Goal: Task Accomplishment & Management: Manage account settings

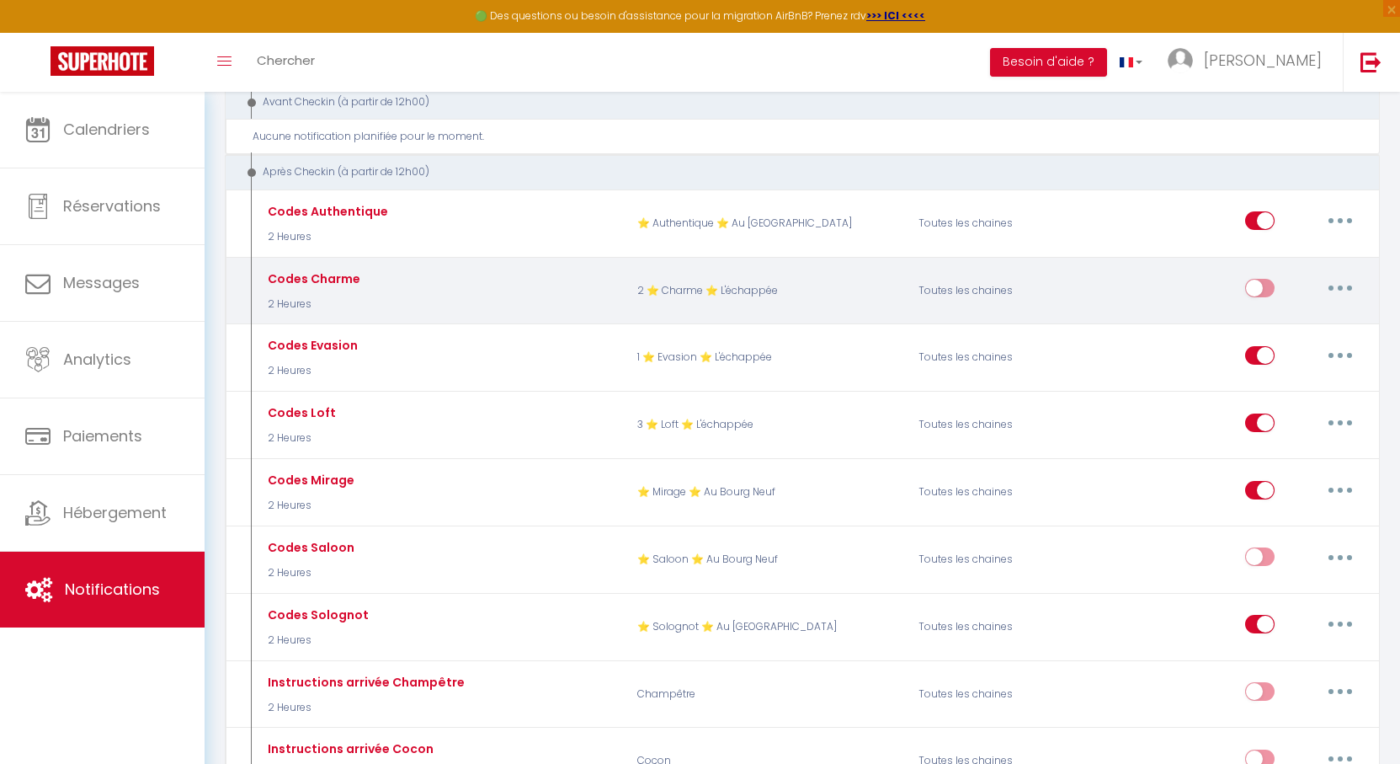
scroll to position [1010, 0]
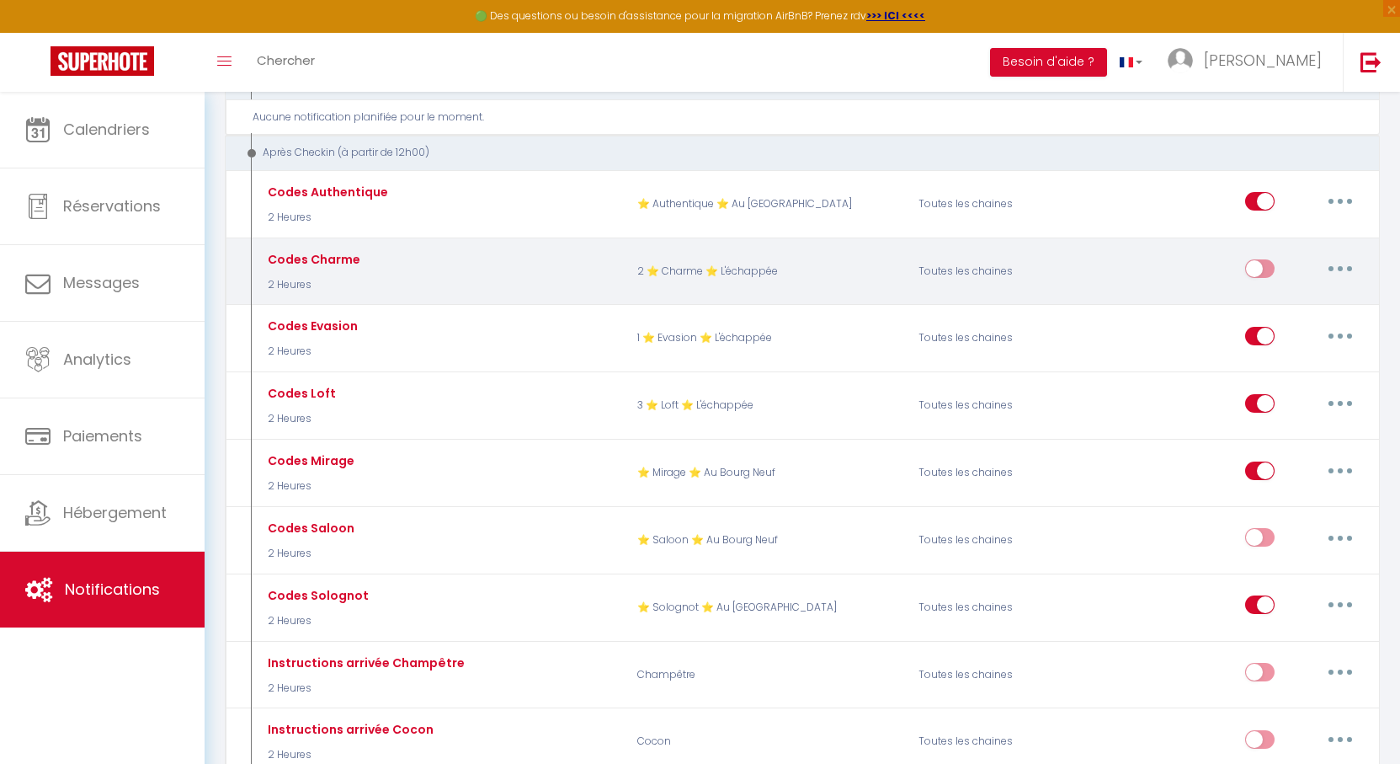
click at [1270, 259] on input "checkbox" at bounding box center [1259, 271] width 29 height 25
checkbox input "true"
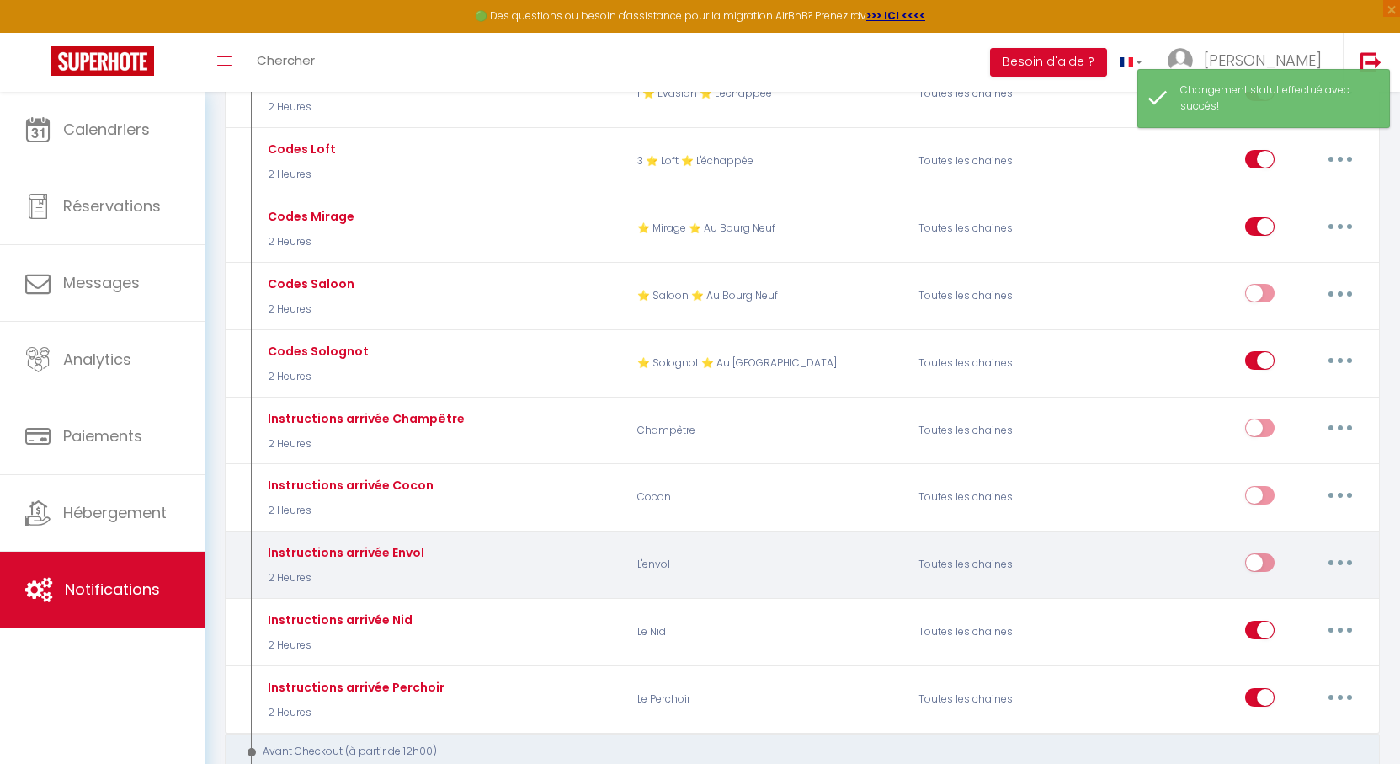
scroll to position [1263, 0]
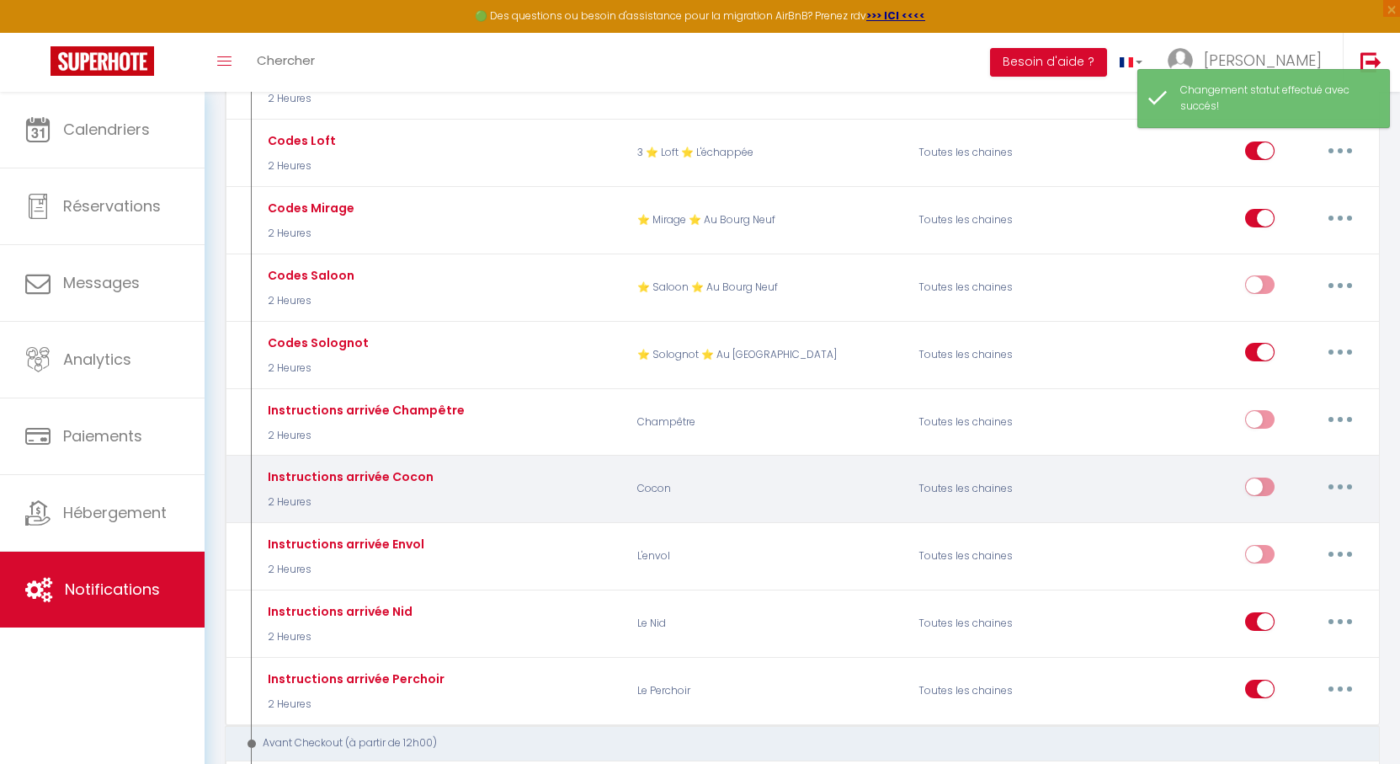
click at [1264, 477] on input "checkbox" at bounding box center [1259, 489] width 29 height 25
checkbox input "true"
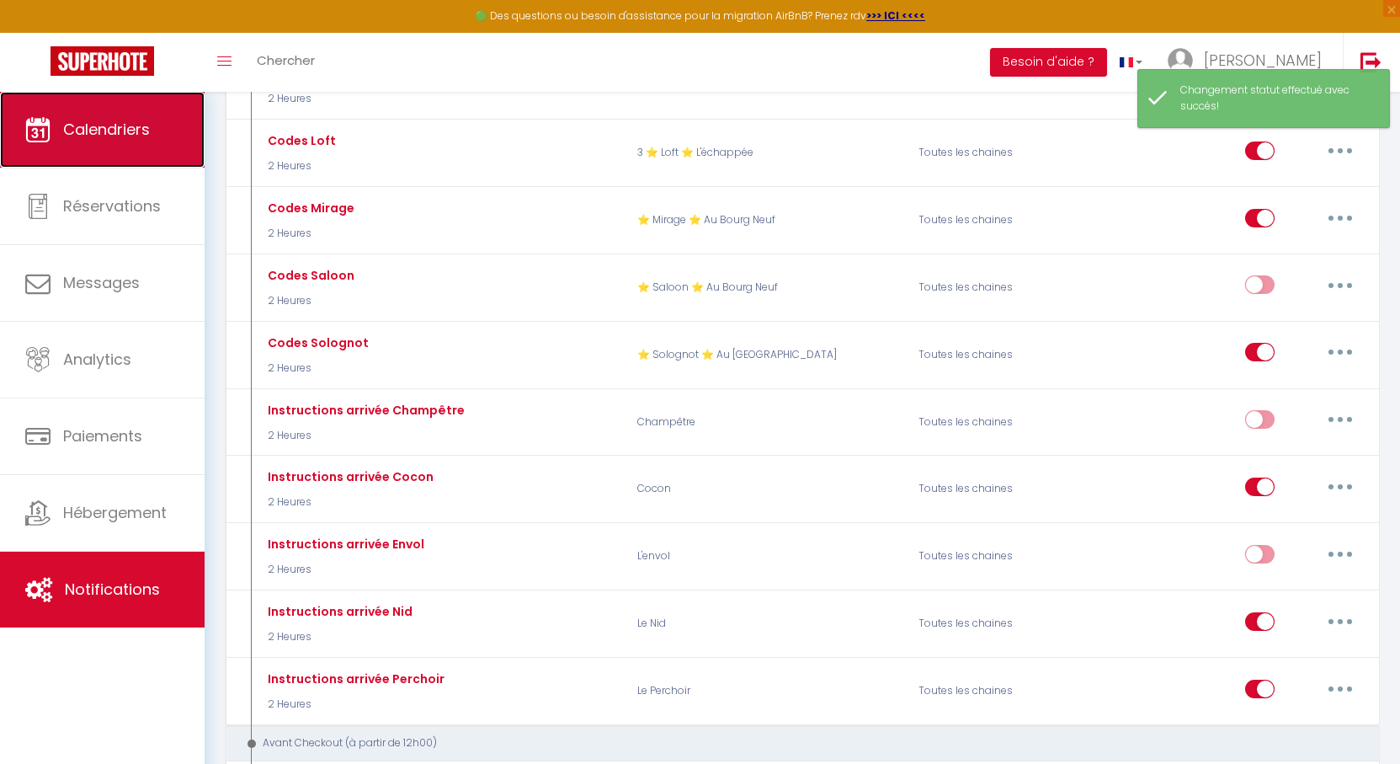
click at [131, 134] on span "Calendriers" at bounding box center [106, 129] width 87 height 21
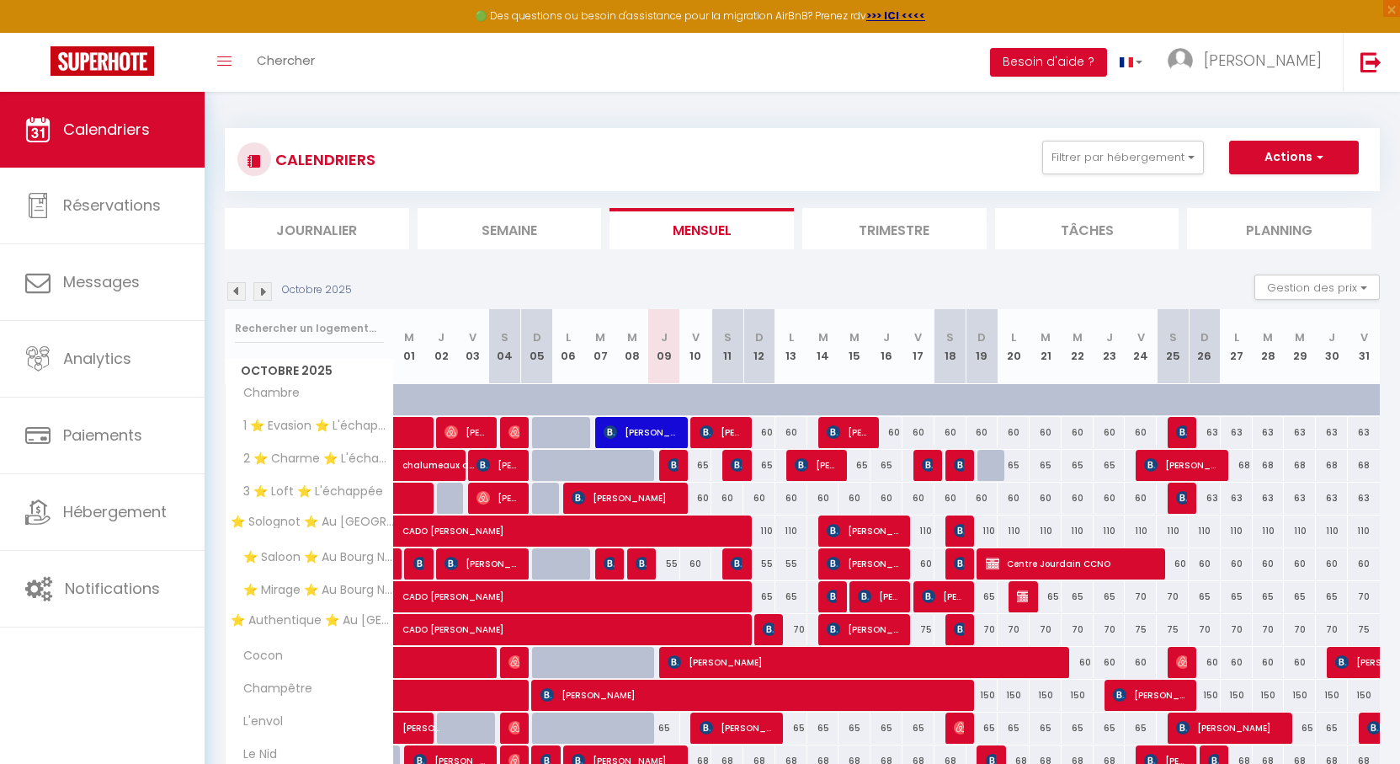
drag, startPoint x: 746, startPoint y: 100, endPoint x: 713, endPoint y: 98, distance: 32.9
click at [713, 98] on div "CALENDRIERS Filtrer par hébergement Orleans ⭐ Solognot ⭐ Au [GEOGRAPHIC_DATA] ⭐…" at bounding box center [803, 486] width 1196 height 789
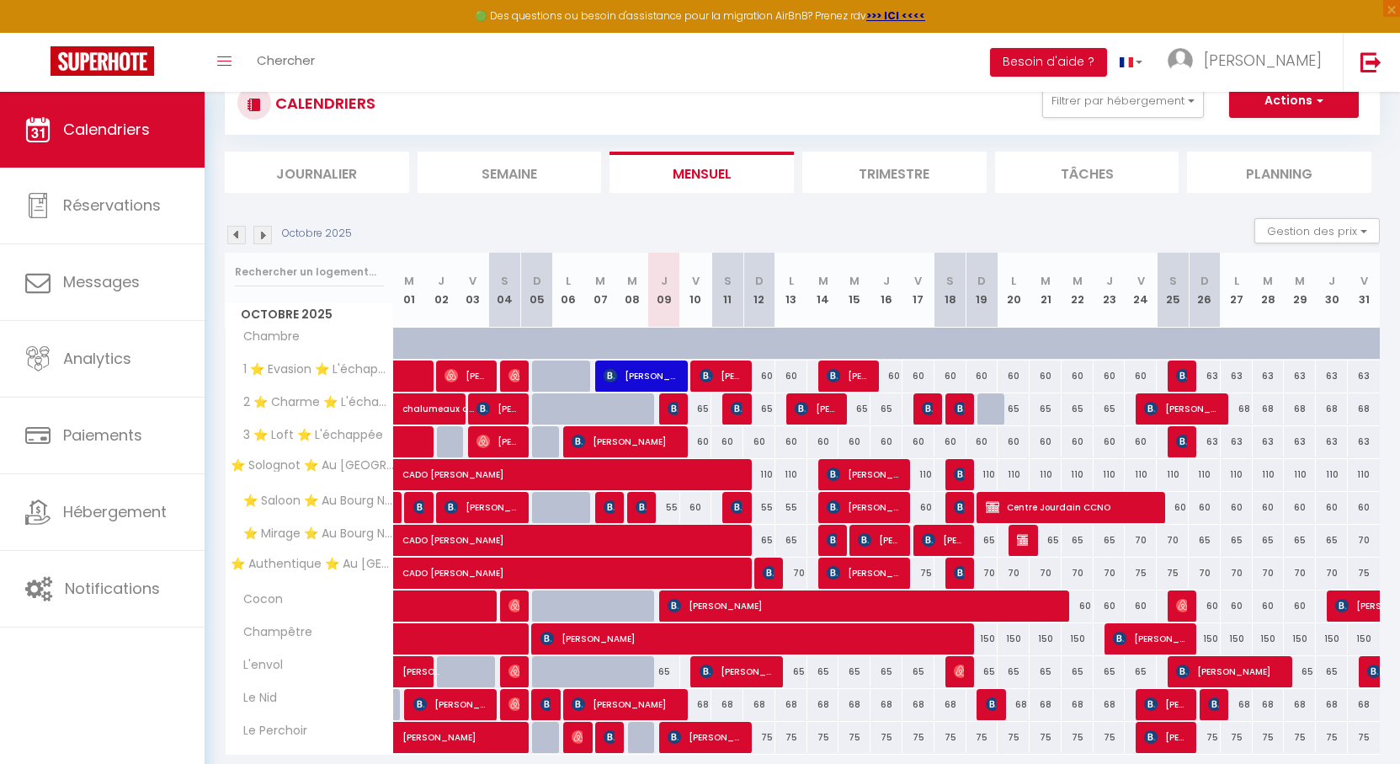
scroll to position [117, 0]
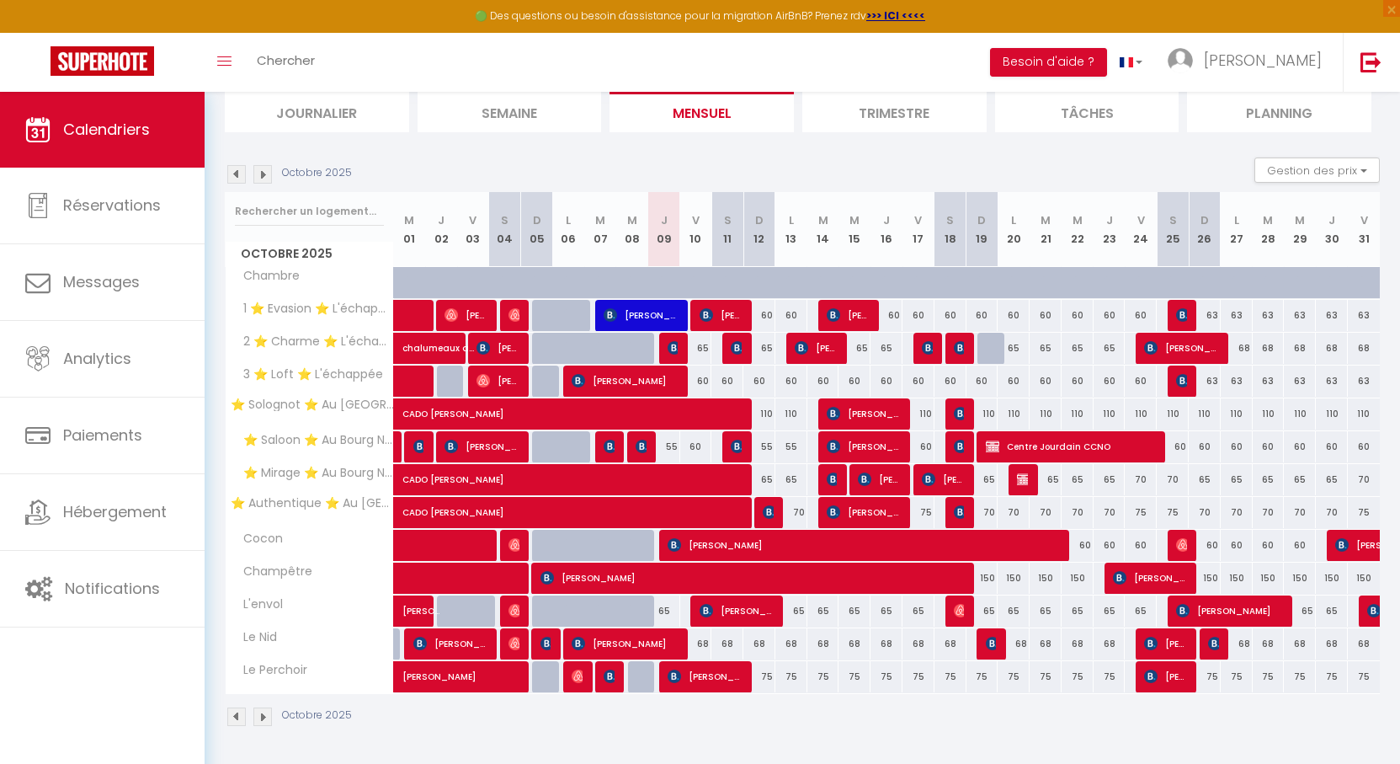
drag, startPoint x: 725, startPoint y: 163, endPoint x: 710, endPoint y: 163, distance: 15.2
click at [710, 163] on div "Octobre 2025 Gestion des prix Nb Nuits minimum Règles Disponibilité" at bounding box center [802, 174] width 1155 height 35
click at [732, 160] on div "Octobre 2025 Gestion des prix Nb Nuits minimum Règles Disponibilité" at bounding box center [802, 174] width 1155 height 35
drag, startPoint x: 748, startPoint y: 161, endPoint x: 730, endPoint y: 161, distance: 18.5
click at [730, 161] on div "Octobre 2025 Gestion des prix Nb Nuits minimum Règles Disponibilité" at bounding box center [802, 174] width 1155 height 35
